Goal: Task Accomplishment & Management: Understand process/instructions

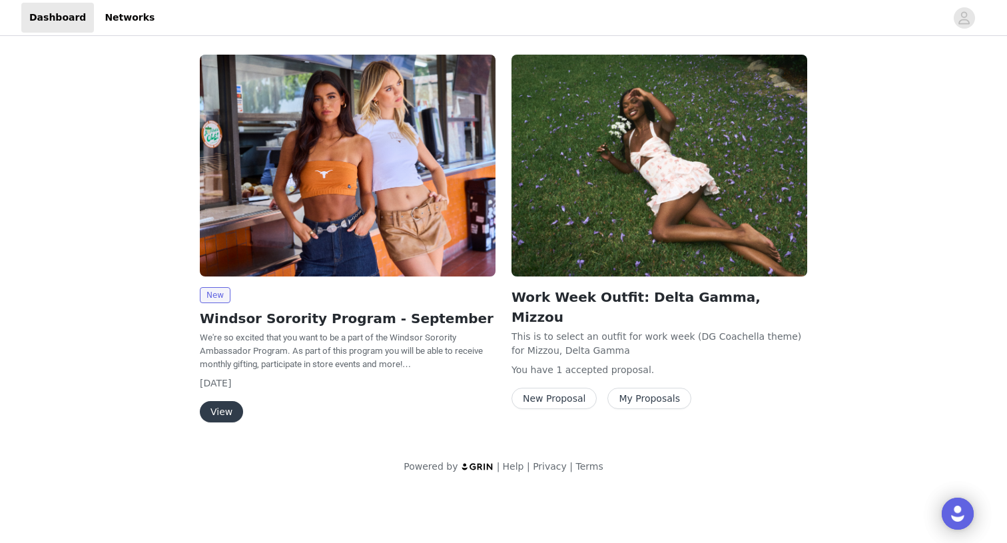
click at [226, 410] on button "View" at bounding box center [221, 411] width 43 height 21
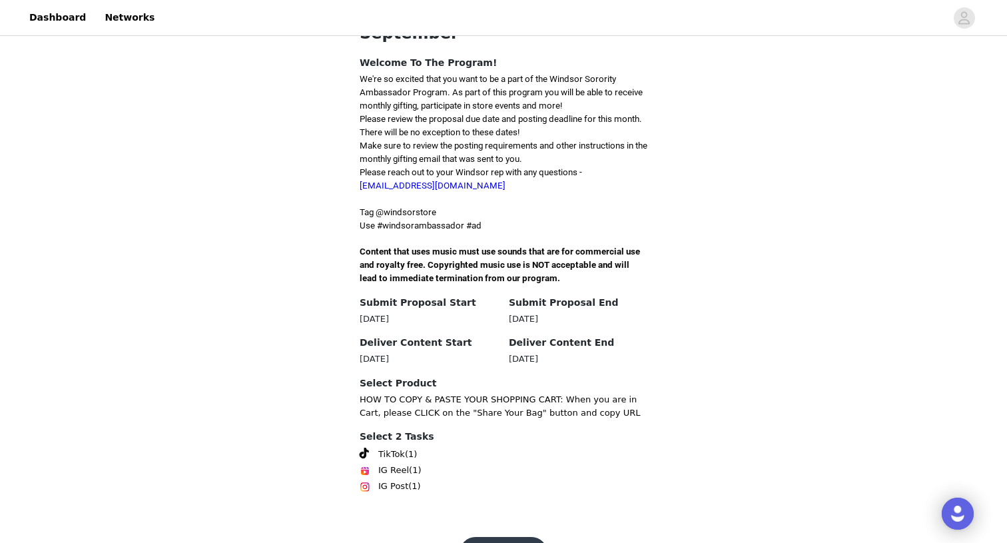
scroll to position [337, 0]
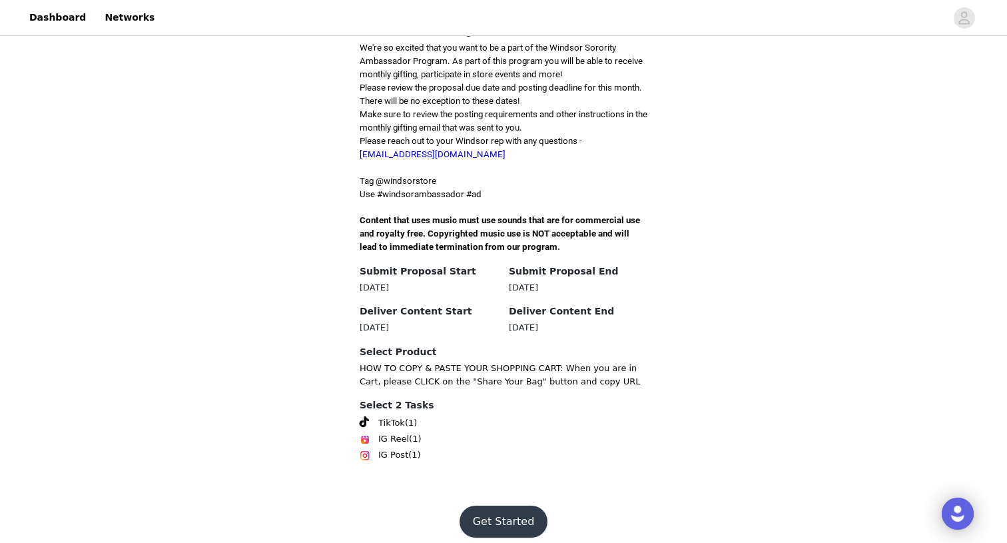
click at [485, 507] on button "Get Started" at bounding box center [503, 521] width 89 height 32
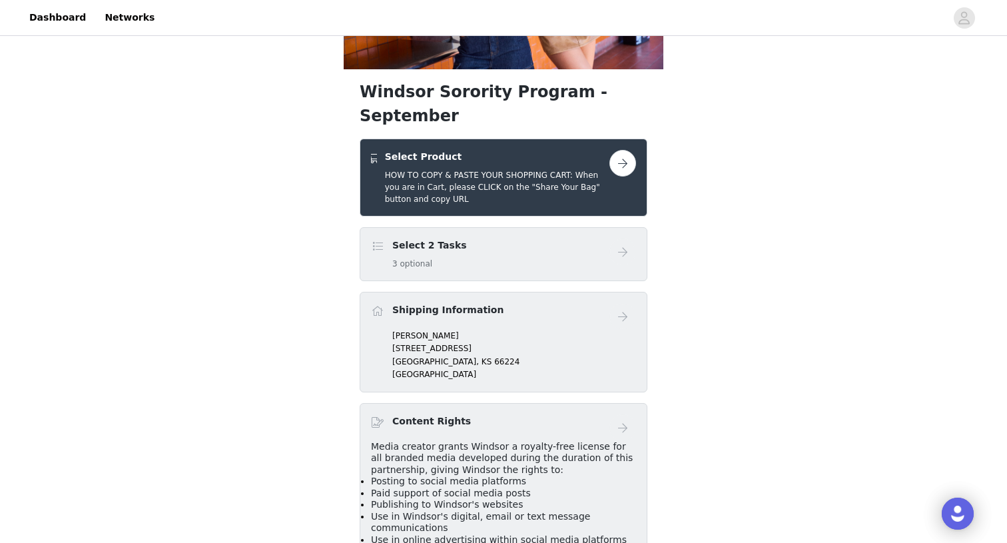
scroll to position [187, 0]
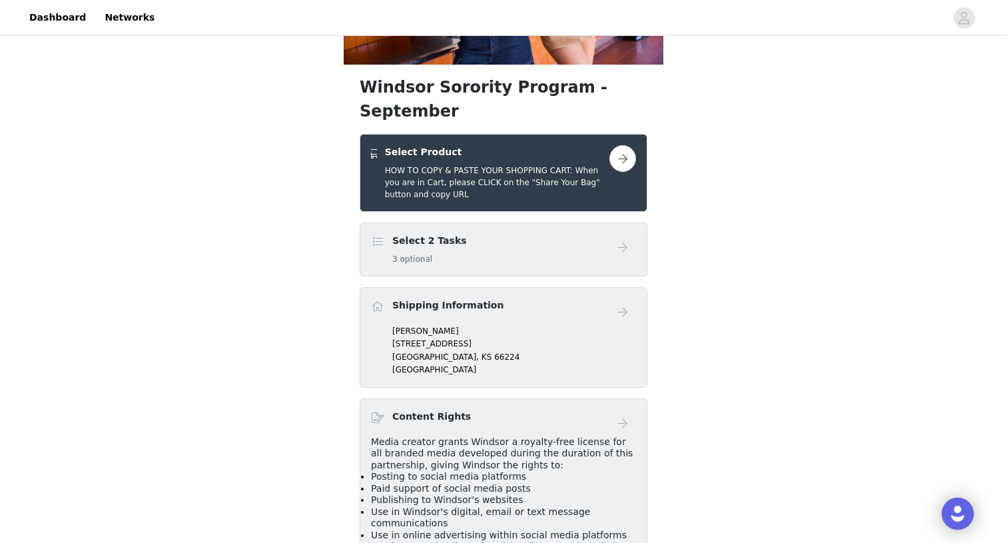
click at [541, 234] on div "Select 2 Tasks 3 optional" at bounding box center [490, 249] width 238 height 31
click at [618, 145] on button "button" at bounding box center [622, 158] width 27 height 27
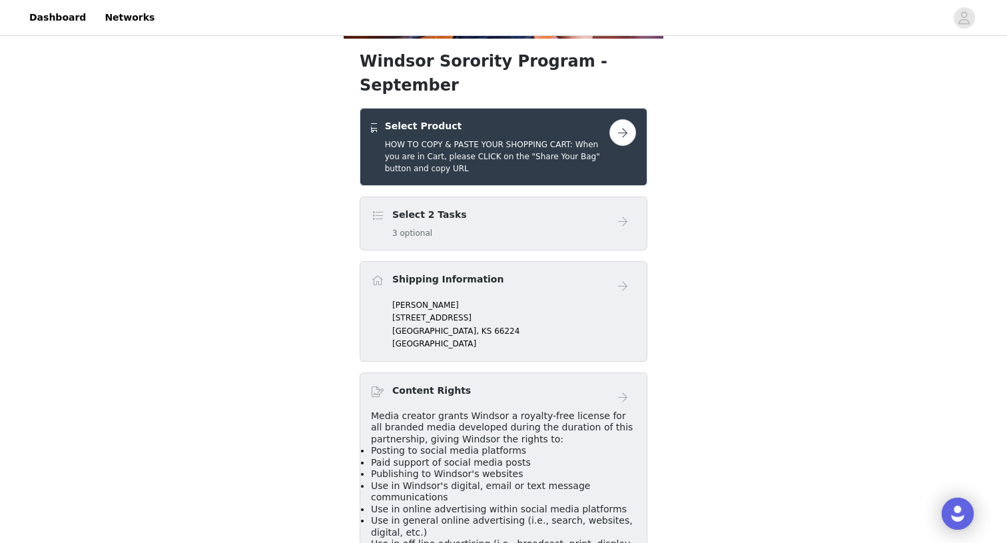
scroll to position [232, 0]
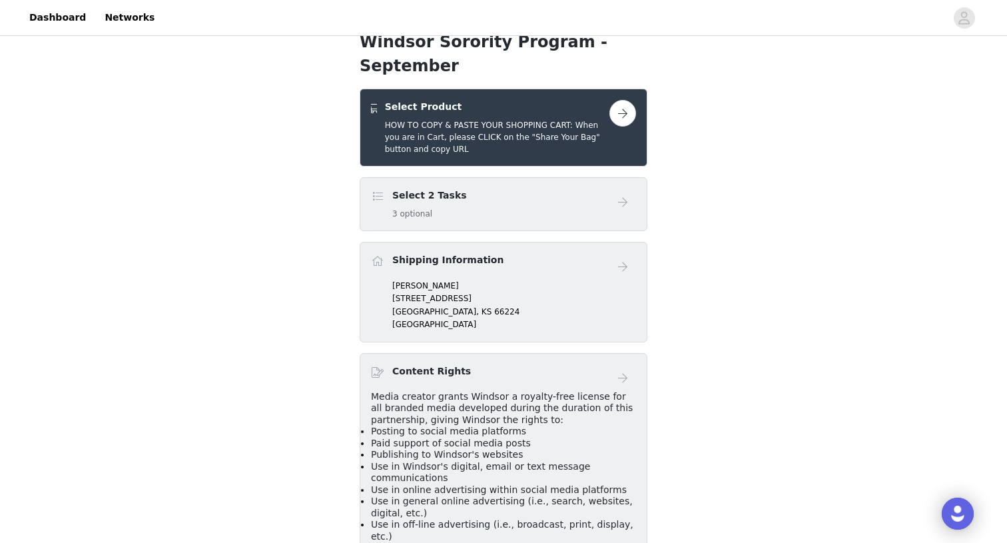
click at [498, 188] on div "Select 2 Tasks 3 optional" at bounding box center [490, 203] width 238 height 31
click at [374, 188] on span at bounding box center [377, 196] width 13 height 16
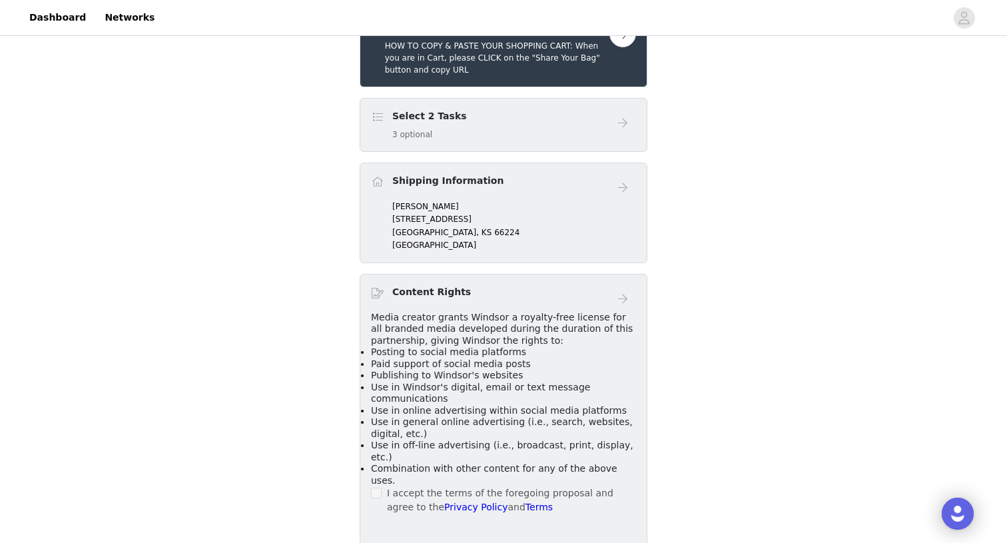
scroll to position [305, 0]
